Goal: Information Seeking & Learning: Find contact information

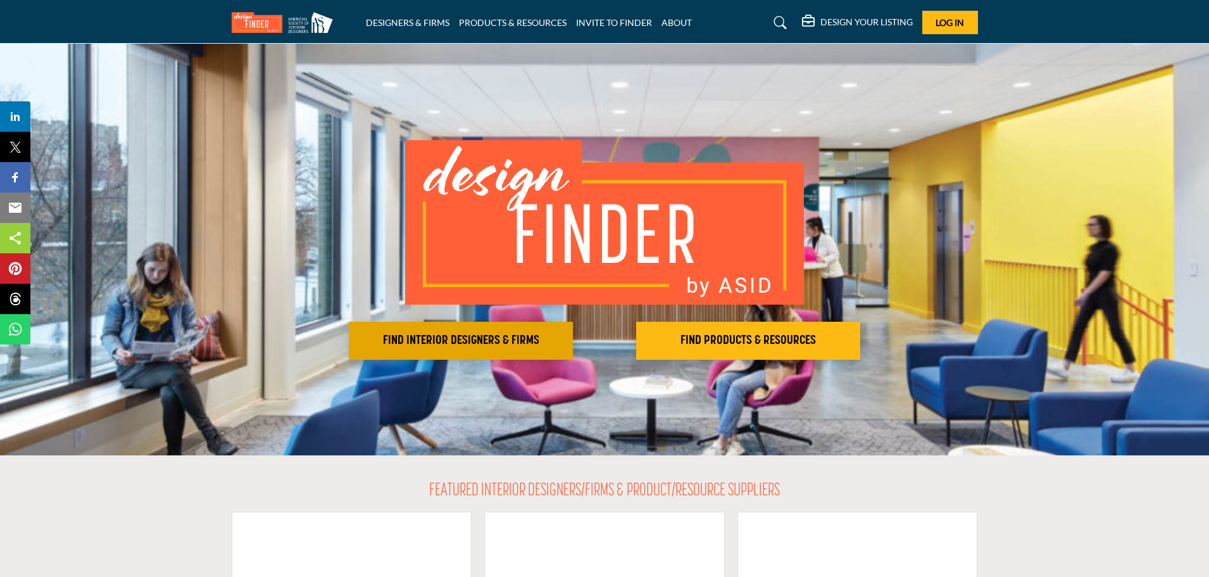
click at [474, 329] on button "FIND INTERIOR DESIGNERS & FIRMS" at bounding box center [461, 341] width 224 height 38
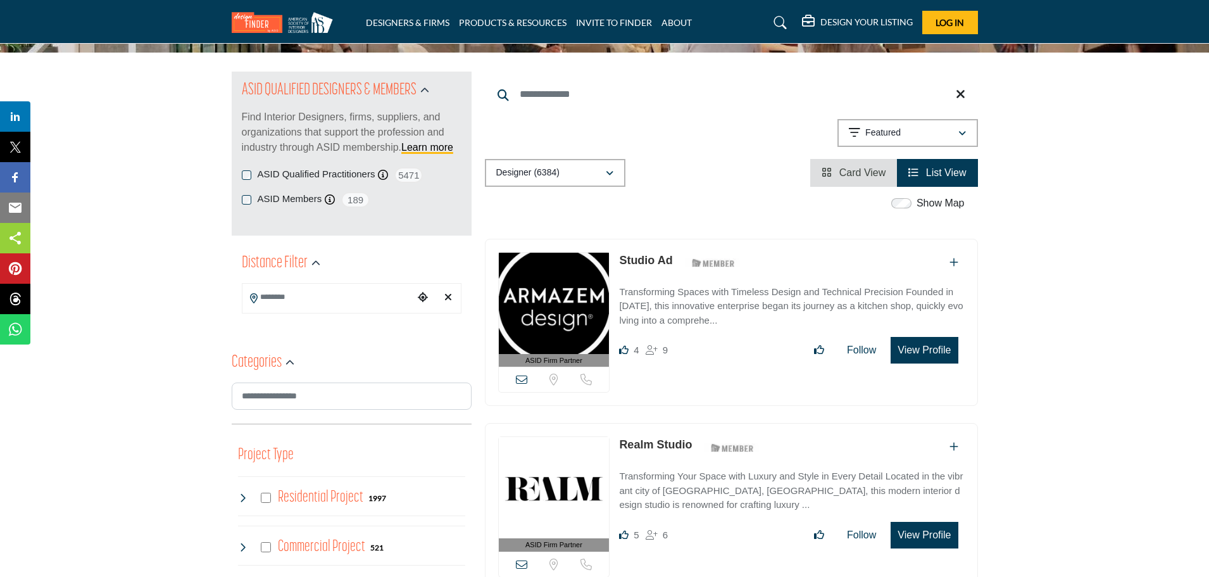
scroll to position [127, 0]
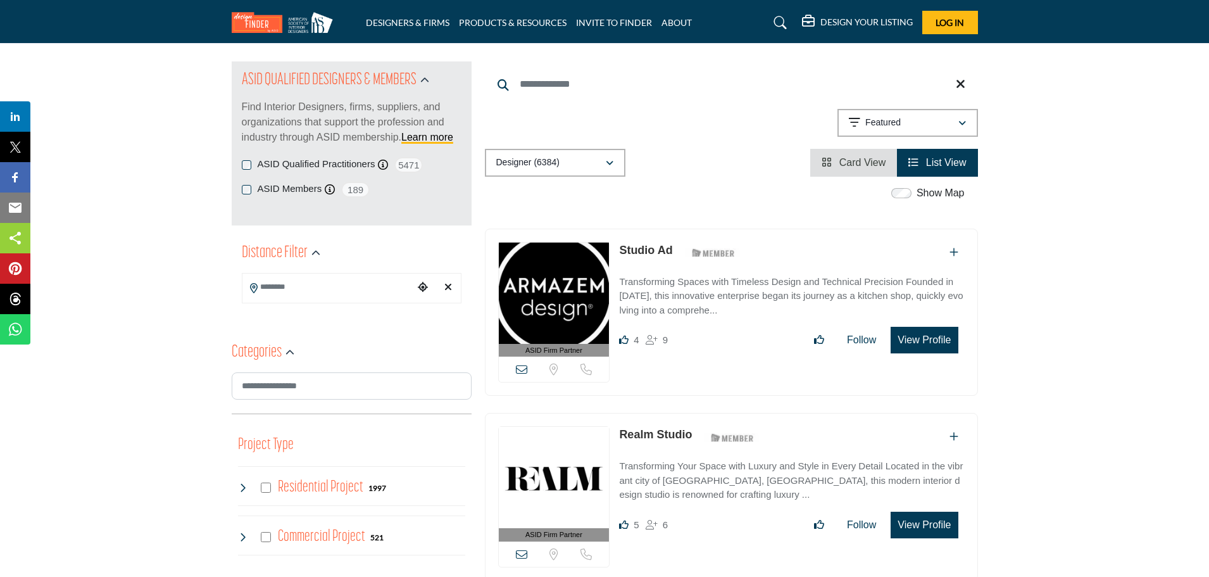
click at [327, 291] on input "Search Location" at bounding box center [327, 287] width 171 height 25
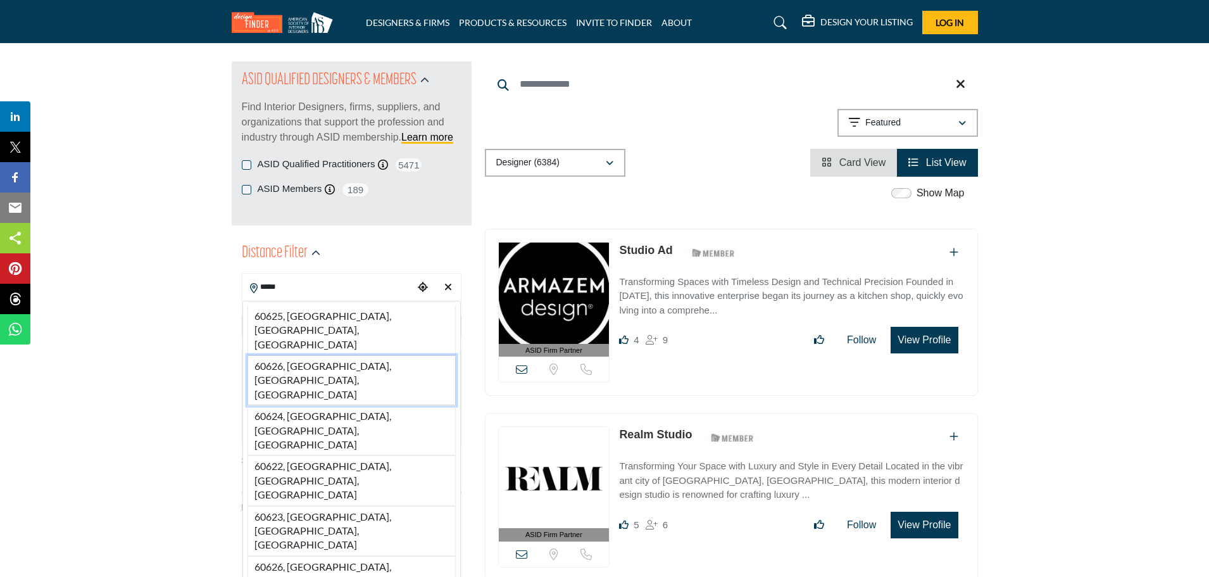
click at [283, 355] on li "60626, Chicago, IL, USA" at bounding box center [351, 380] width 208 height 50
type input "**********"
type input "***"
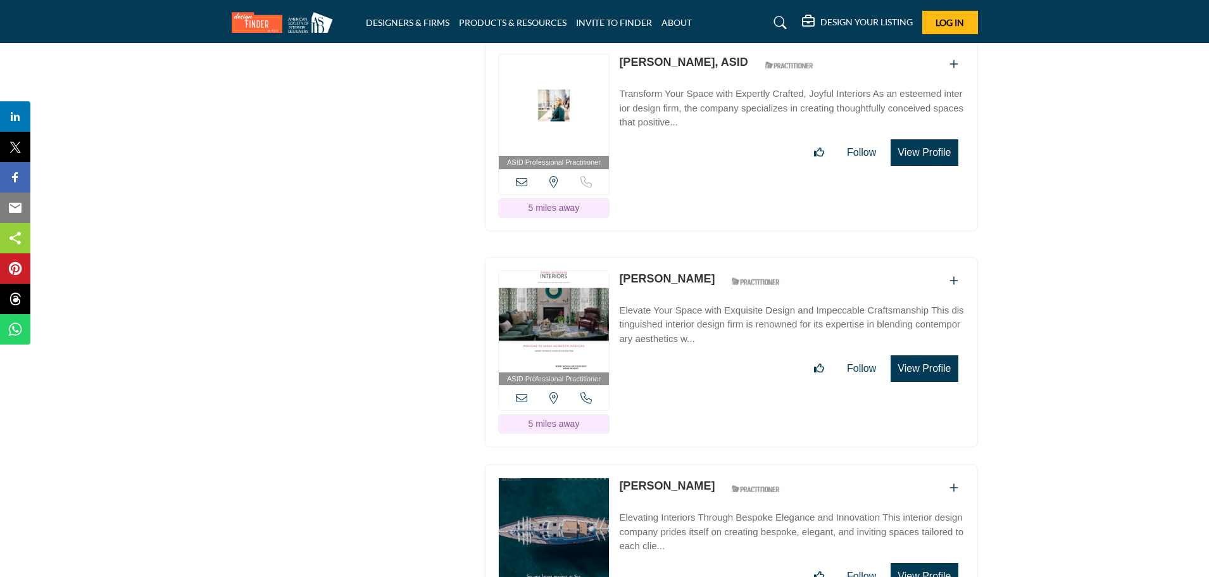
scroll to position [4684, 0]
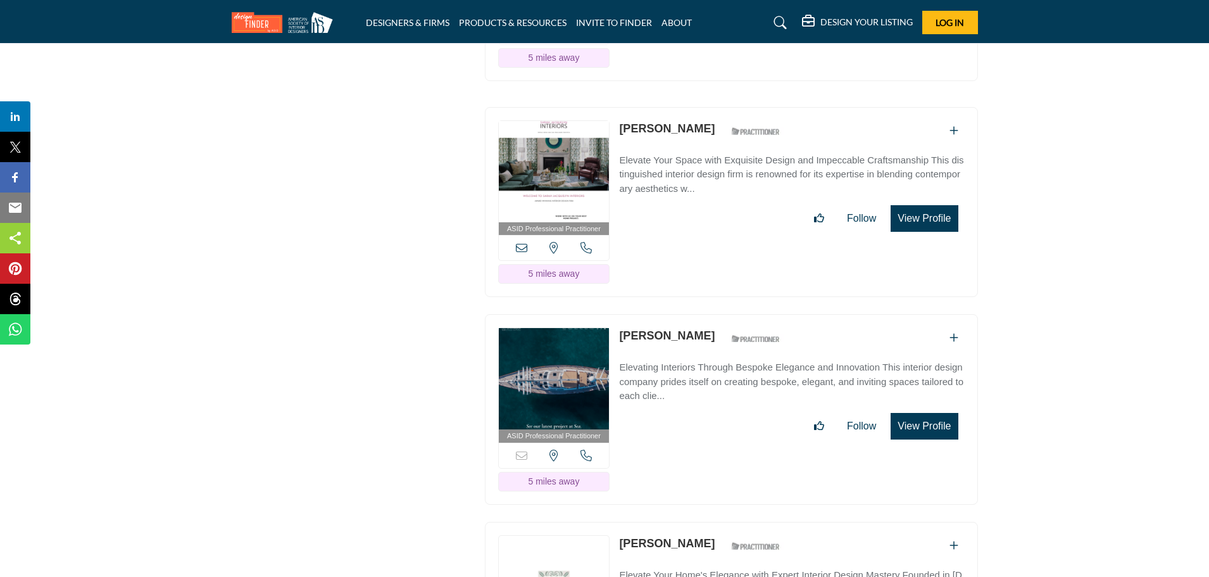
click at [665, 122] on link "[PERSON_NAME]" at bounding box center [667, 128] width 96 height 13
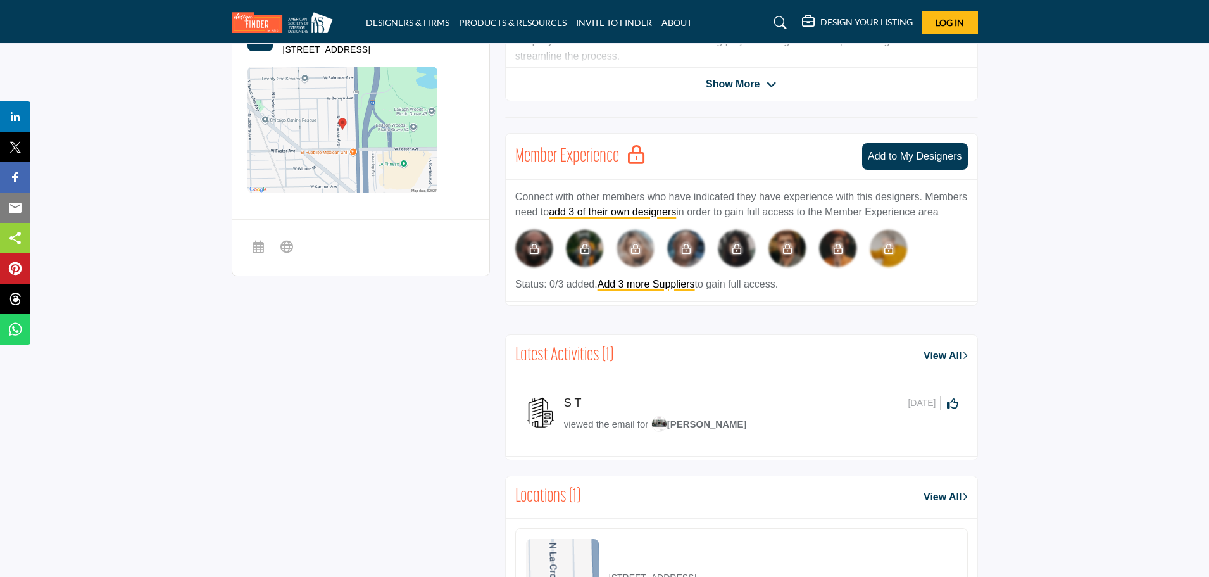
scroll to position [253, 0]
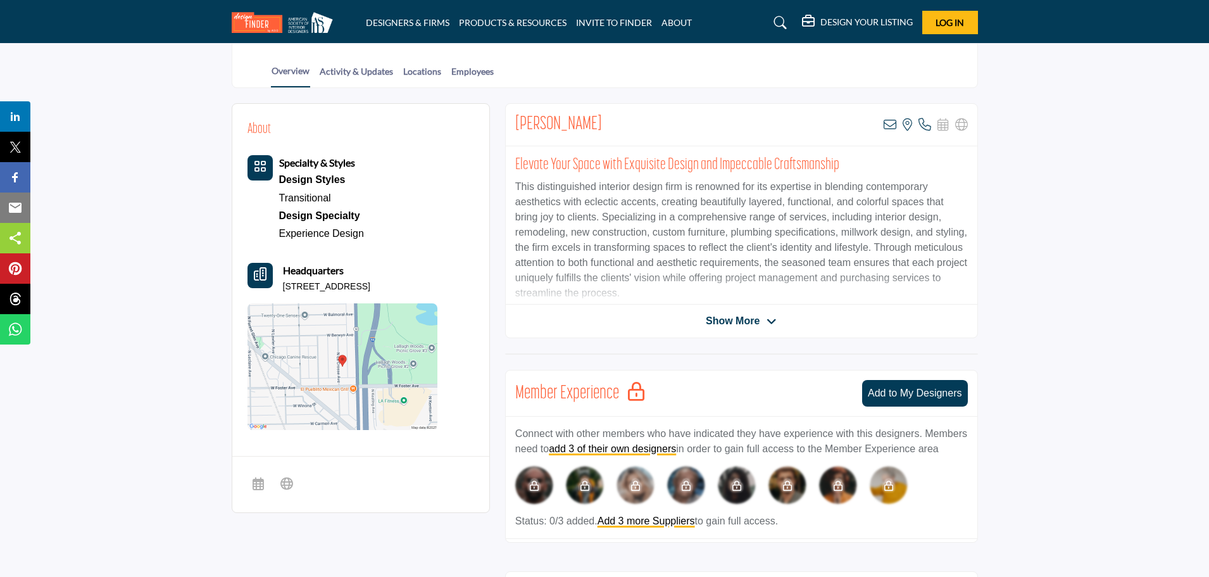
click at [744, 317] on span "Show More" at bounding box center [733, 320] width 54 height 15
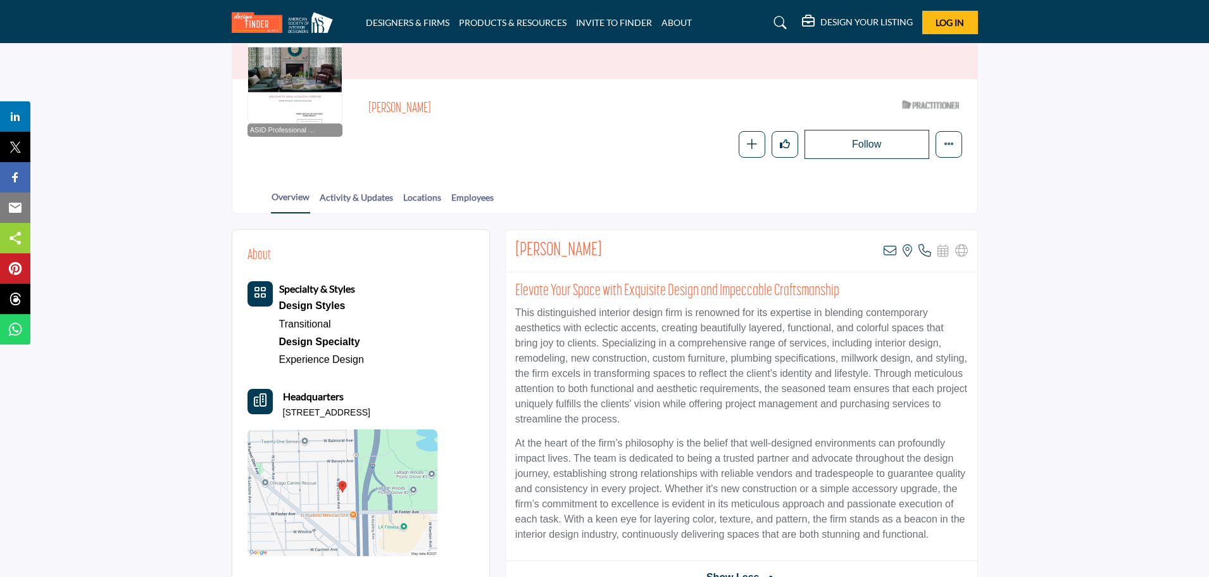
scroll to position [127, 0]
click at [389, 197] on link "Activity & Updates" at bounding box center [356, 202] width 75 height 22
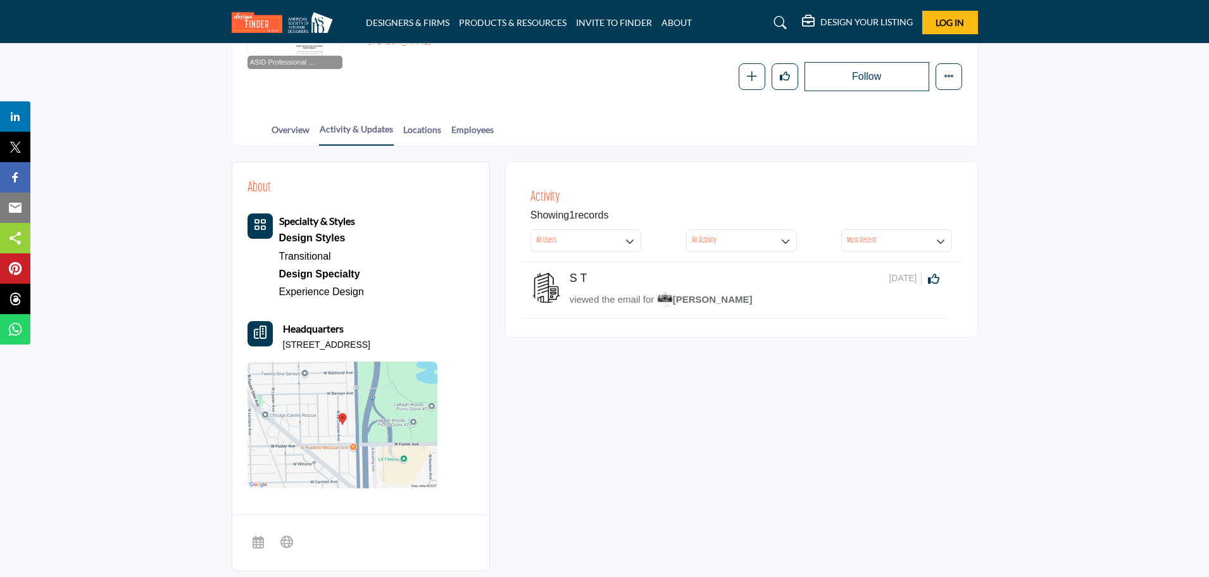
scroll to position [190, 0]
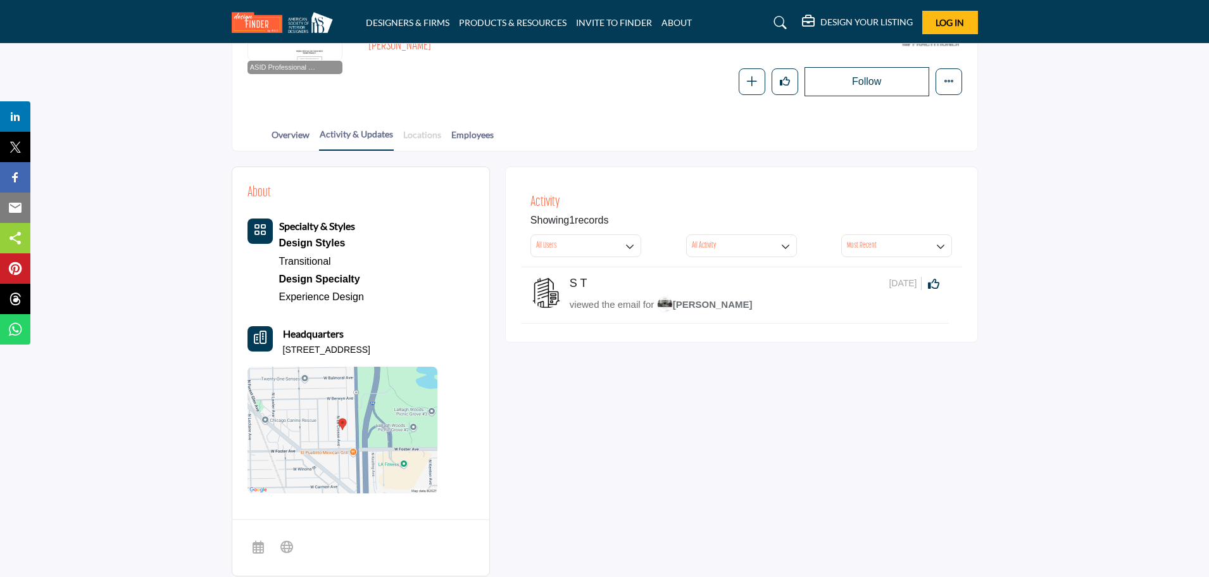
click at [416, 135] on link "Locations" at bounding box center [422, 139] width 39 height 22
